Goal: Find specific page/section: Find specific page/section

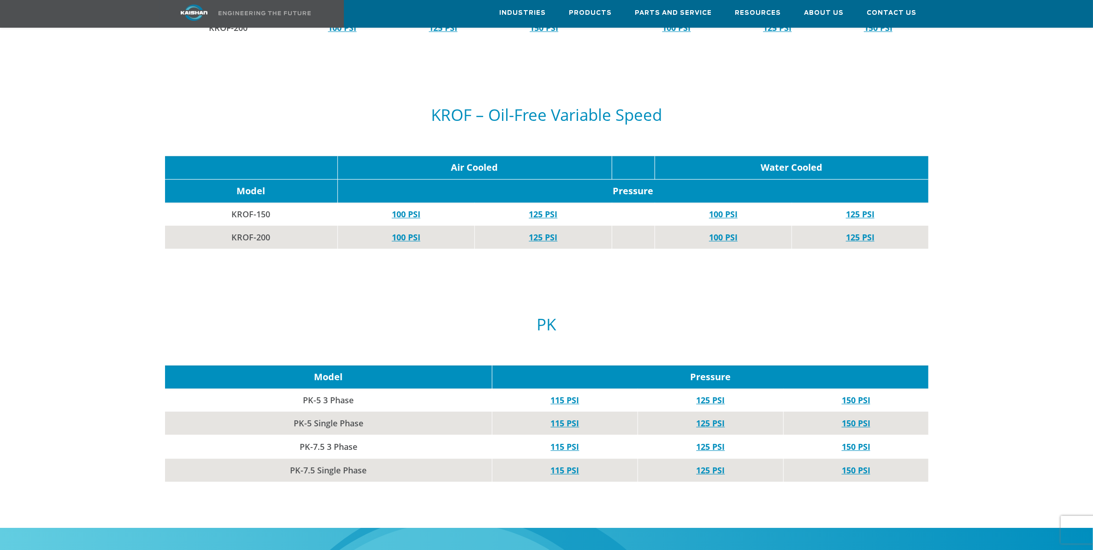
scroll to position [3515, 0]
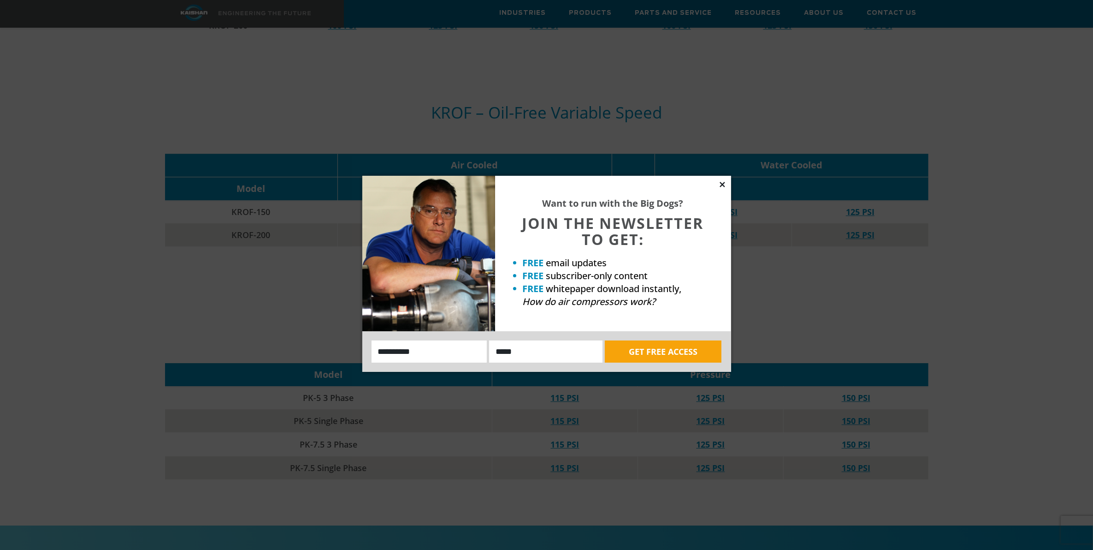
click at [724, 185] on icon at bounding box center [722, 184] width 8 height 8
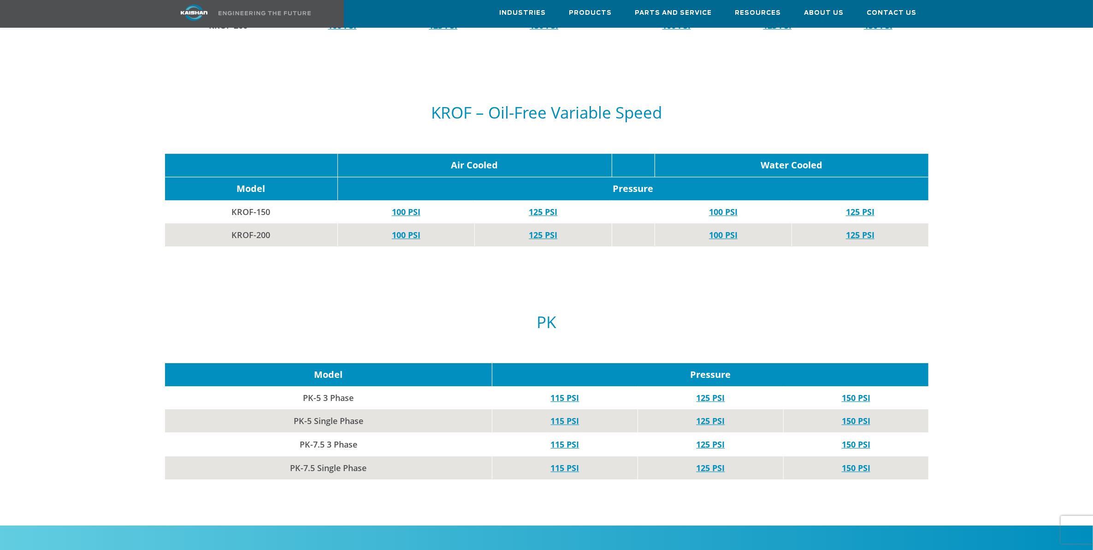
click at [772, 323] on h5 "PK" at bounding box center [546, 322] width 763 height 18
drag, startPoint x: 559, startPoint y: 302, endPoint x: 548, endPoint y: 298, distance: 12.2
click at [556, 300] on div "PK" at bounding box center [546, 314] width 763 height 77
click at [540, 298] on div "PK" at bounding box center [546, 314] width 763 height 77
click at [547, 315] on h5 "PK" at bounding box center [546, 322] width 763 height 18
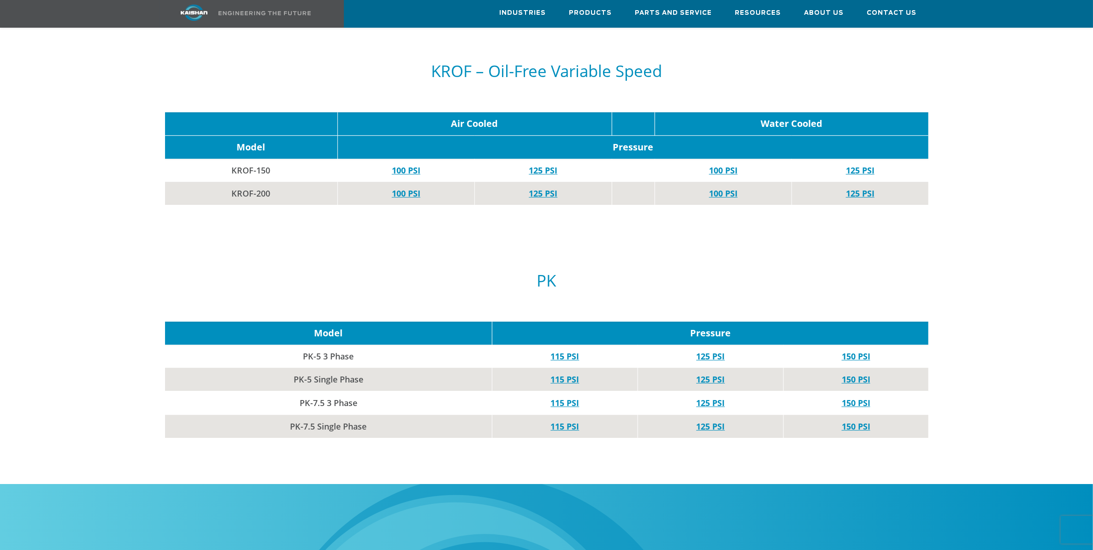
scroll to position [3515, 0]
